Goal: Find specific page/section: Find specific page/section

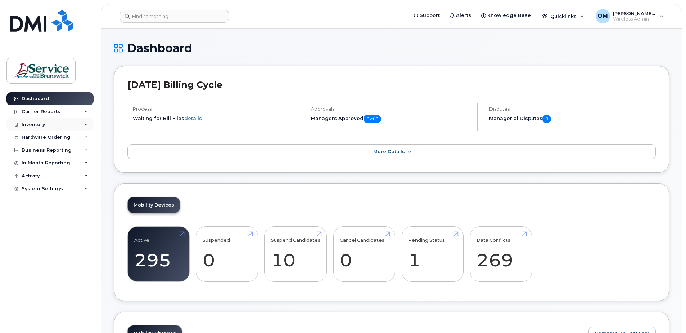
click at [39, 125] on div "Inventory" at bounding box center [33, 125] width 23 height 6
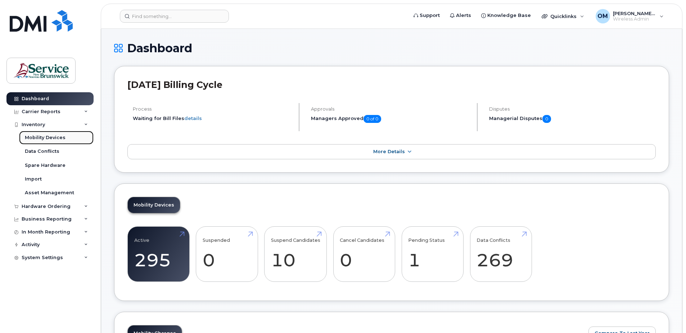
click at [55, 138] on div "Mobility Devices" at bounding box center [45, 137] width 41 height 6
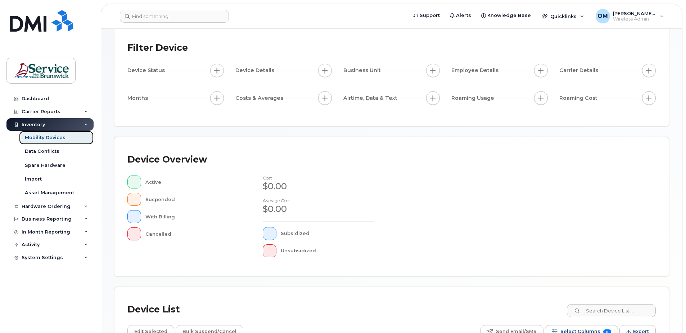
scroll to position [162, 0]
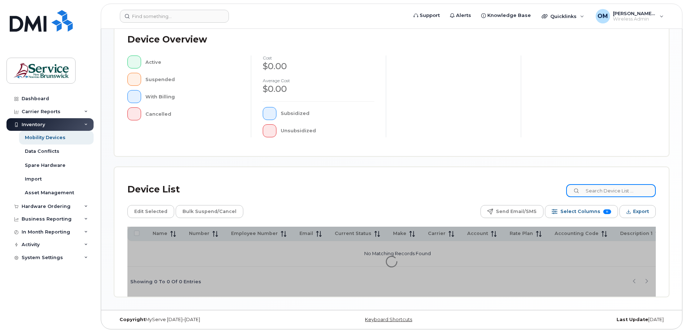
click at [614, 188] on input at bounding box center [611, 190] width 90 height 13
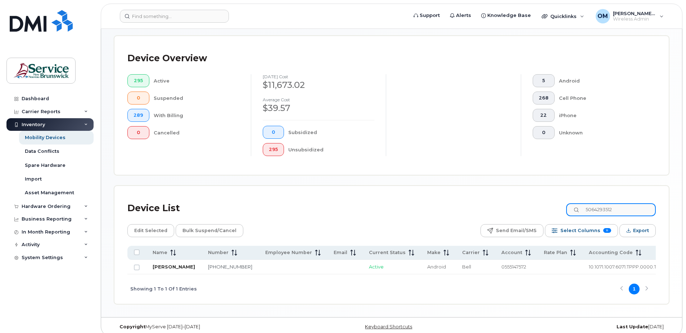
type input "5064293512"
click at [162, 269] on link "[PERSON_NAME]" at bounding box center [174, 267] width 42 height 6
